Goal: Transaction & Acquisition: Purchase product/service

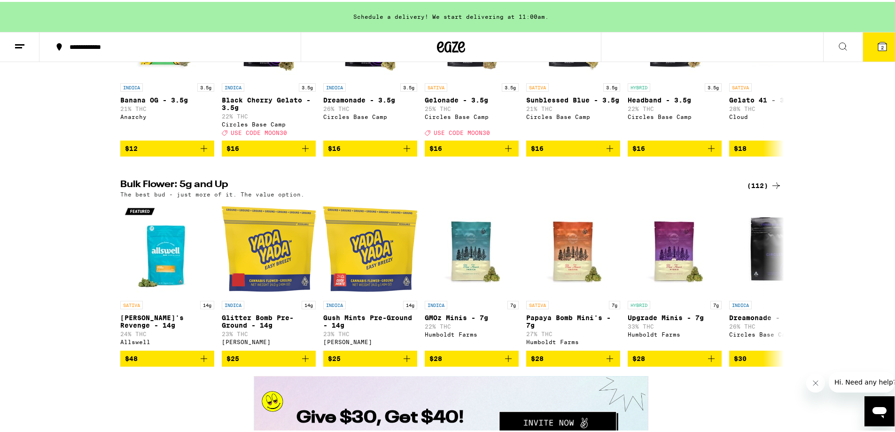
scroll to position [1080, 0]
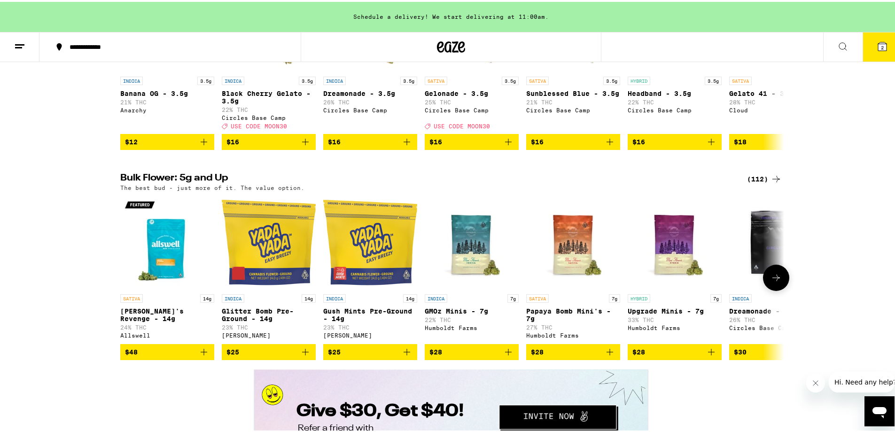
click at [776, 281] on icon at bounding box center [775, 275] width 11 height 11
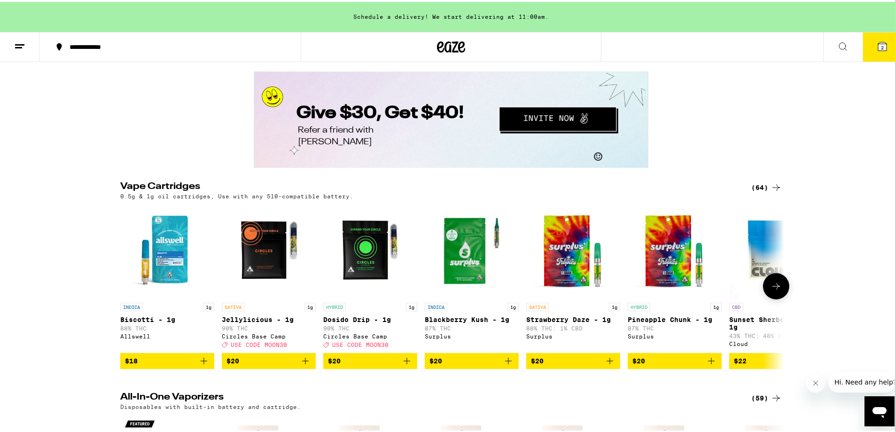
scroll to position [1503, 0]
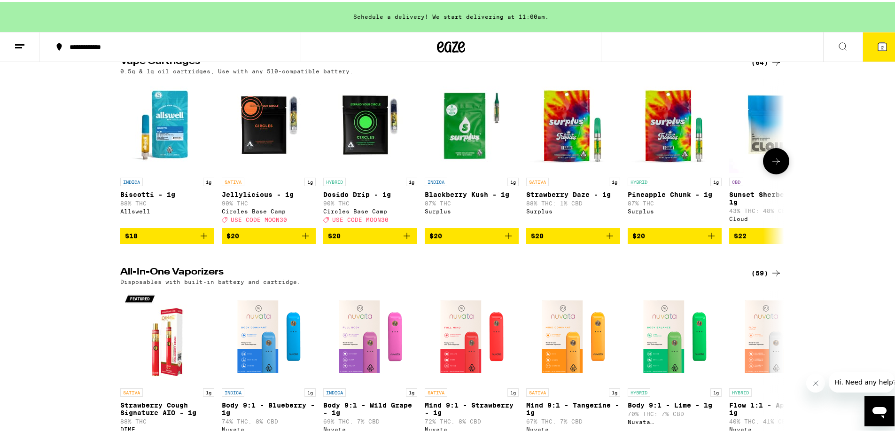
click at [776, 165] on icon at bounding box center [775, 159] width 11 height 11
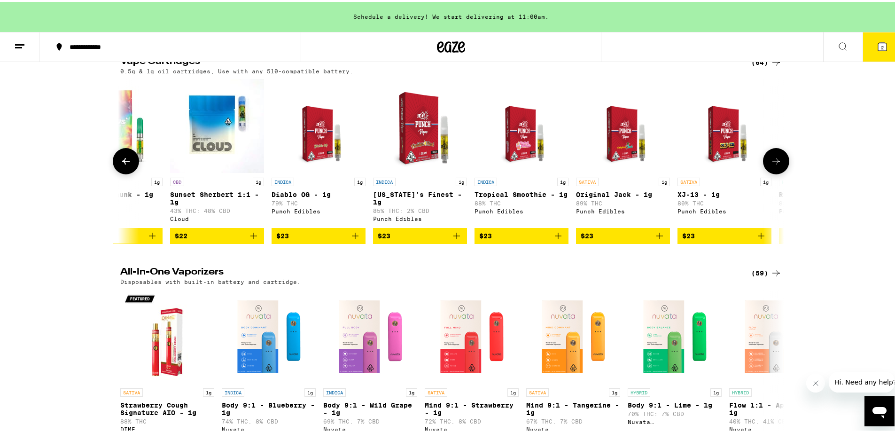
click at [776, 165] on icon at bounding box center [775, 159] width 11 height 11
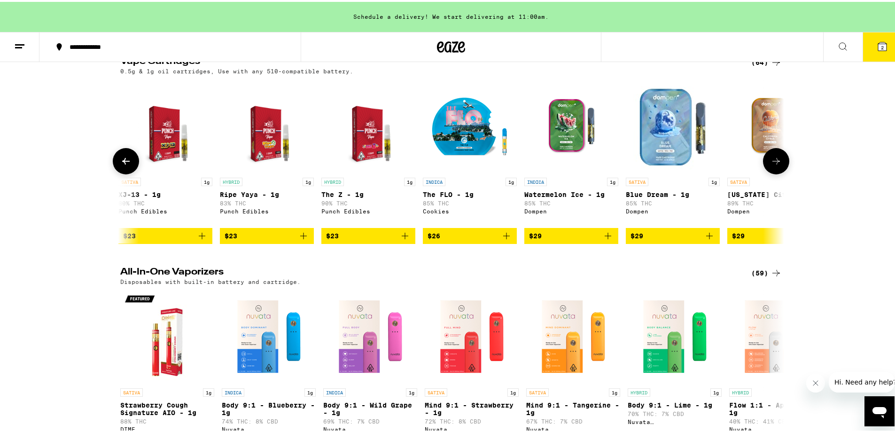
click at [776, 165] on icon at bounding box center [775, 159] width 11 height 11
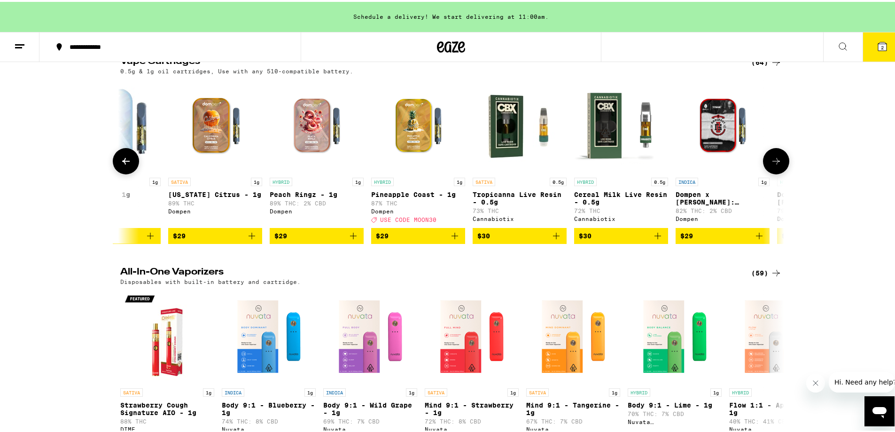
click at [776, 165] on icon at bounding box center [775, 159] width 11 height 11
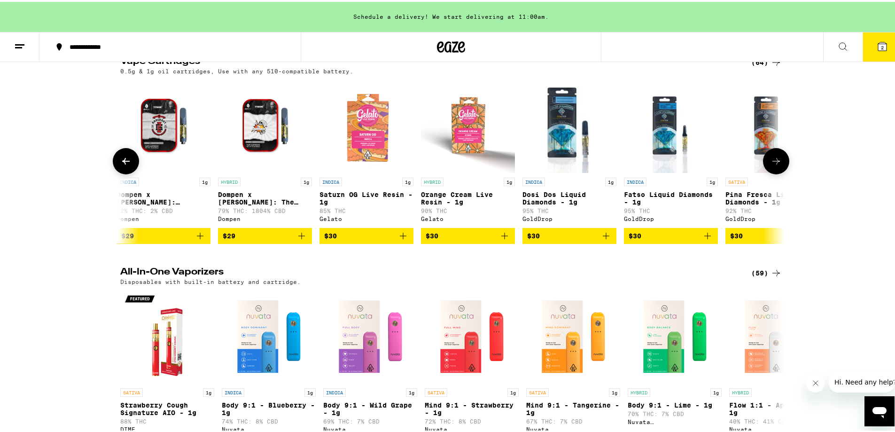
click at [776, 165] on icon at bounding box center [775, 159] width 11 height 11
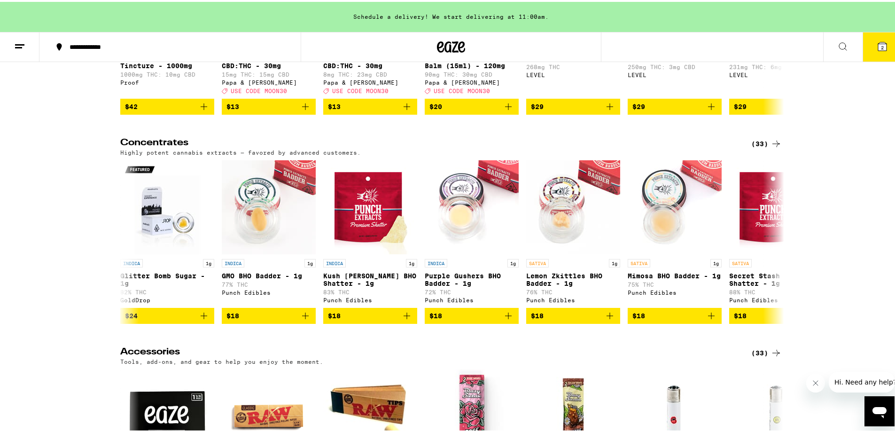
scroll to position [3993, 0]
